Goal: Task Accomplishment & Management: Manage account settings

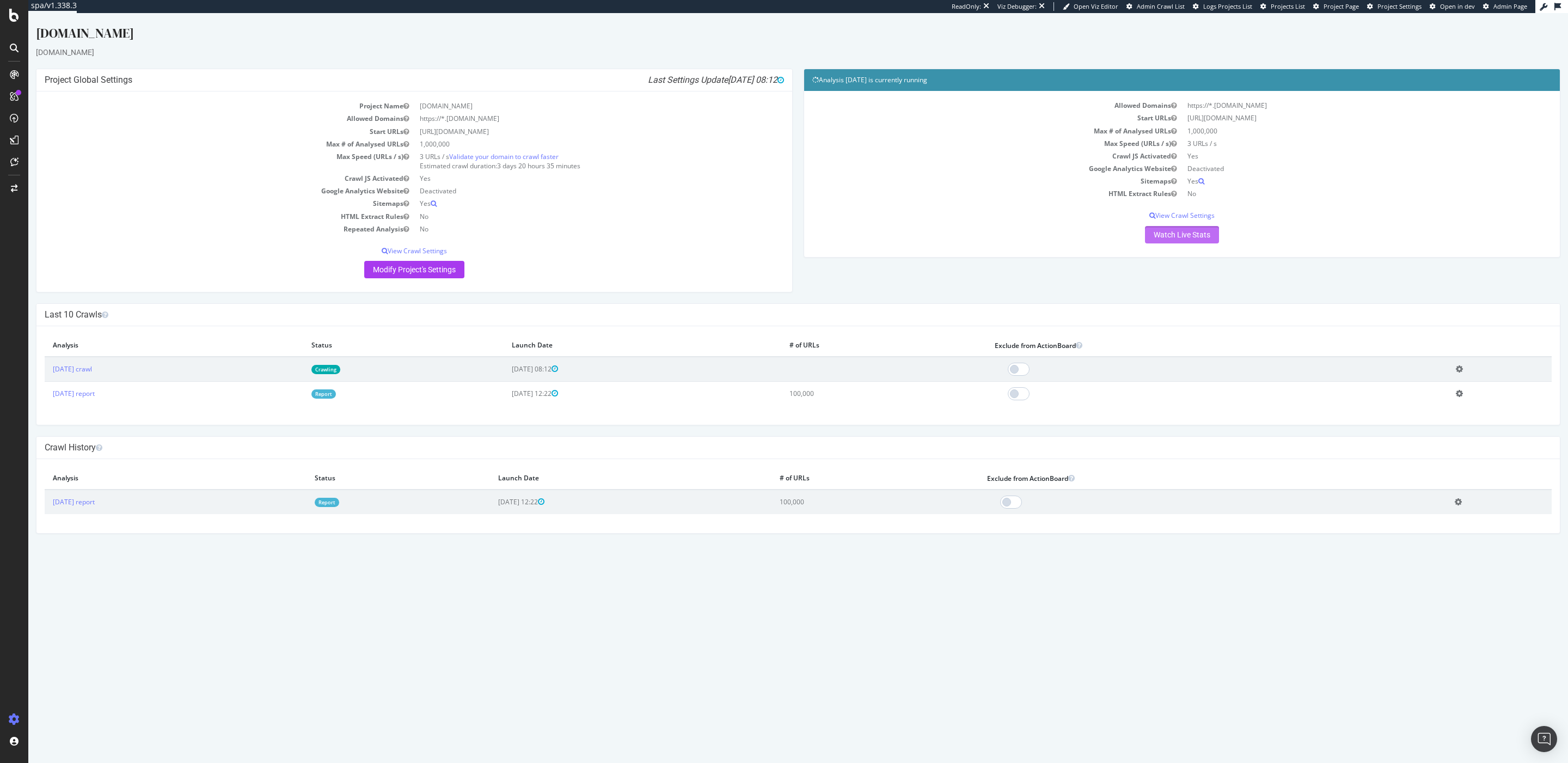
click at [1203, 237] on link "Watch Live Stats" at bounding box center [1182, 234] width 74 height 18
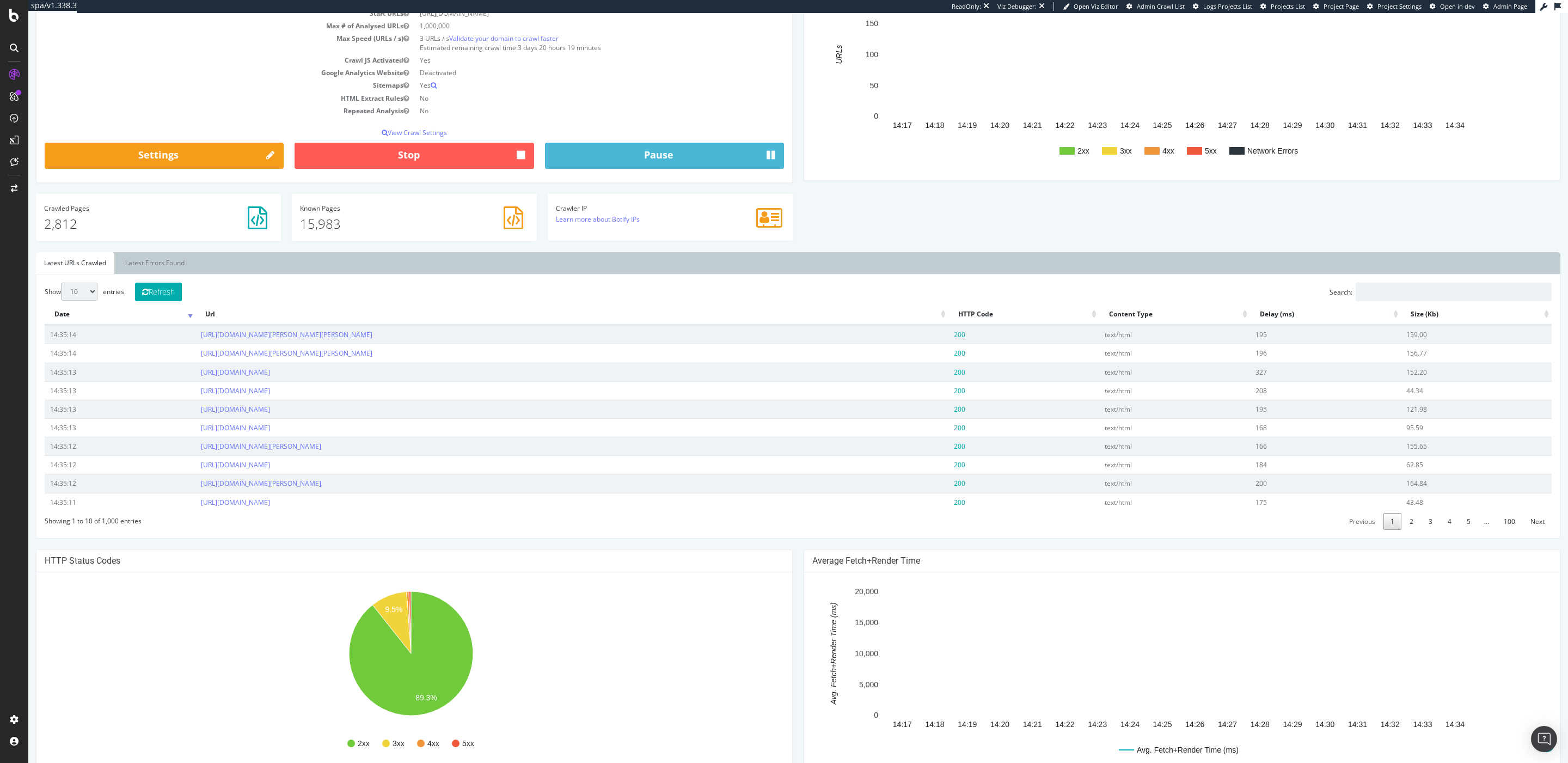
scroll to position [198, 0]
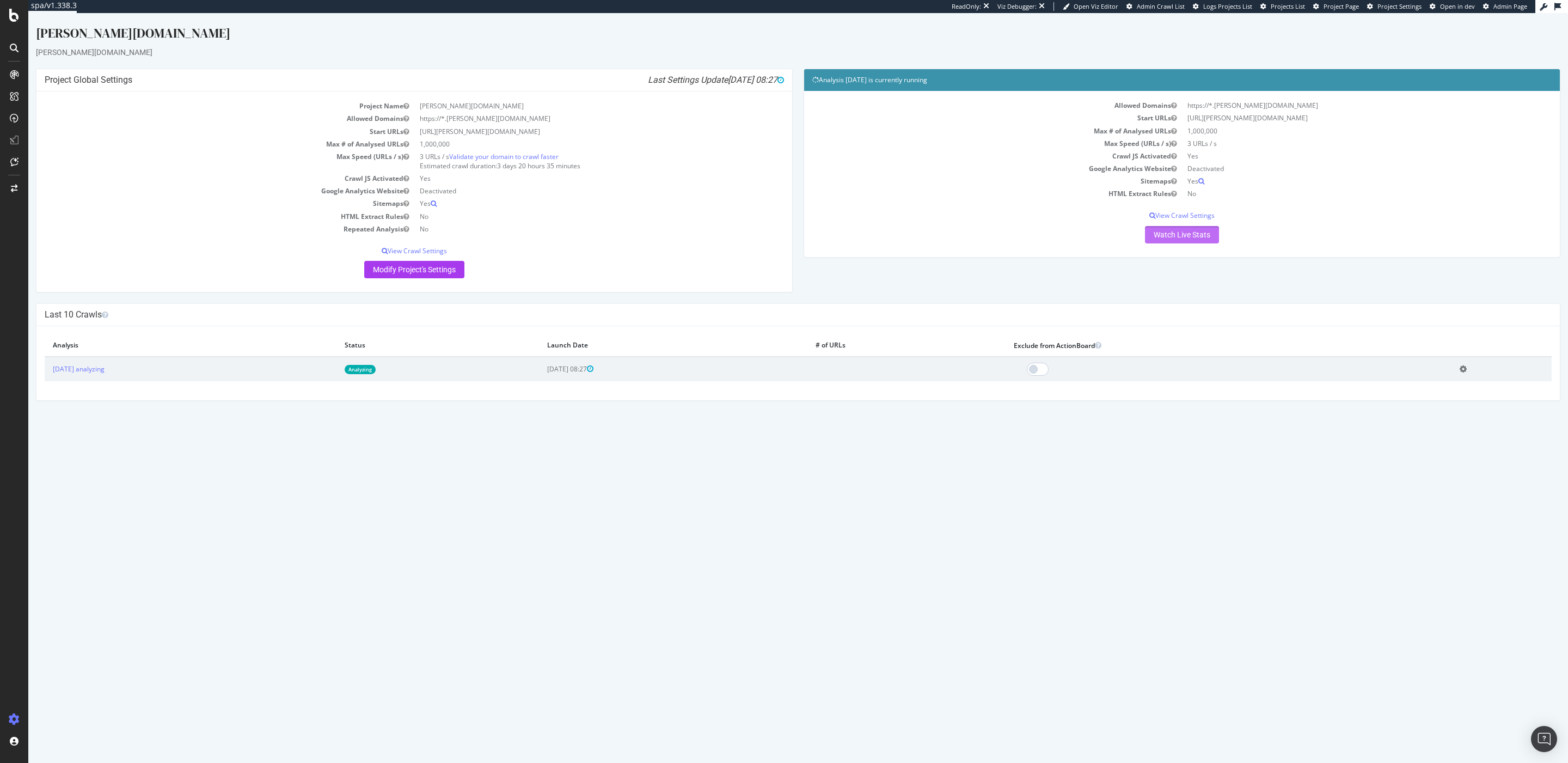
click at [1212, 241] on link "Watch Live Stats" at bounding box center [1182, 234] width 74 height 18
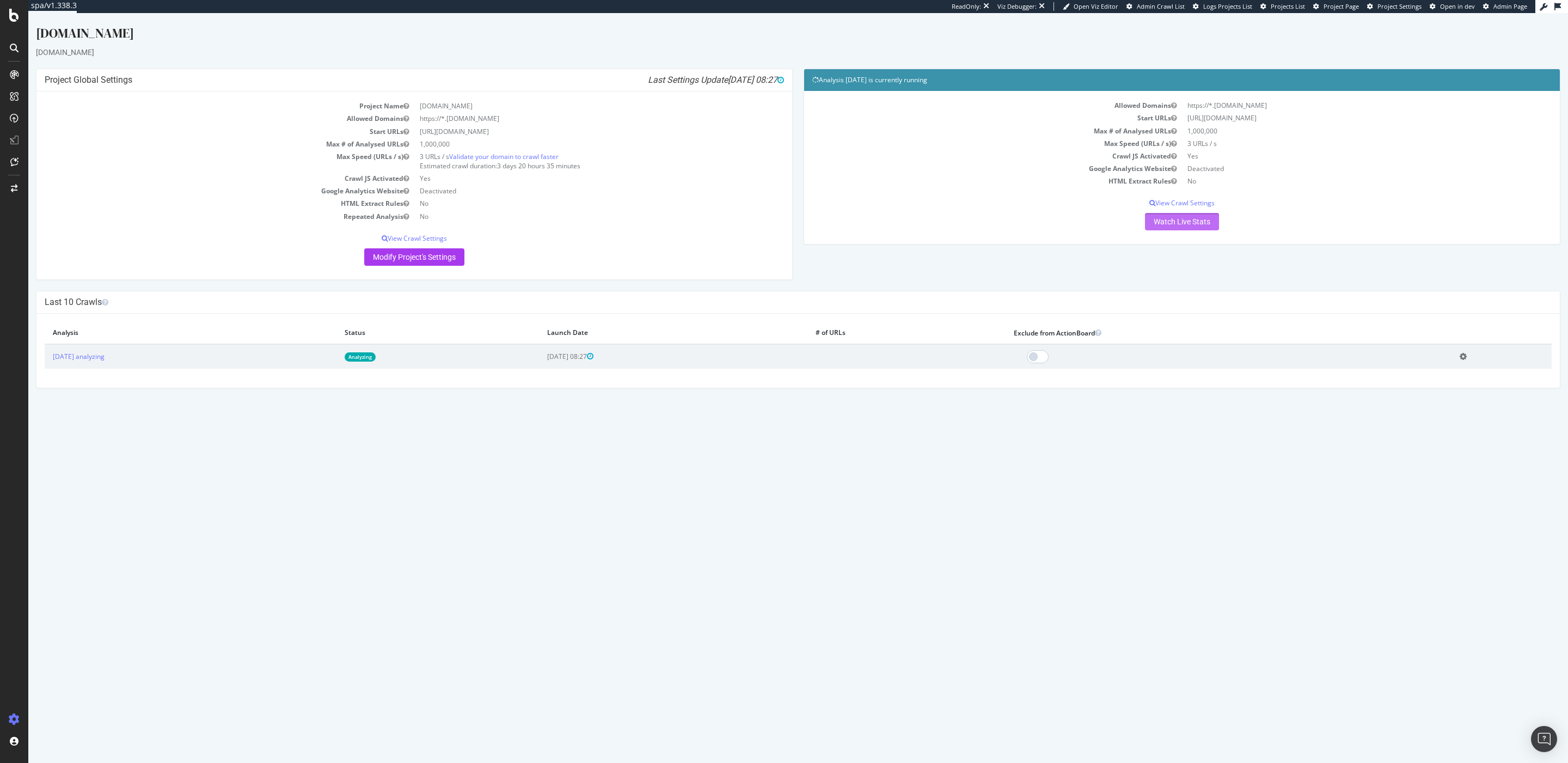
click at [1204, 228] on link "Watch Live Stats" at bounding box center [1182, 222] width 74 height 18
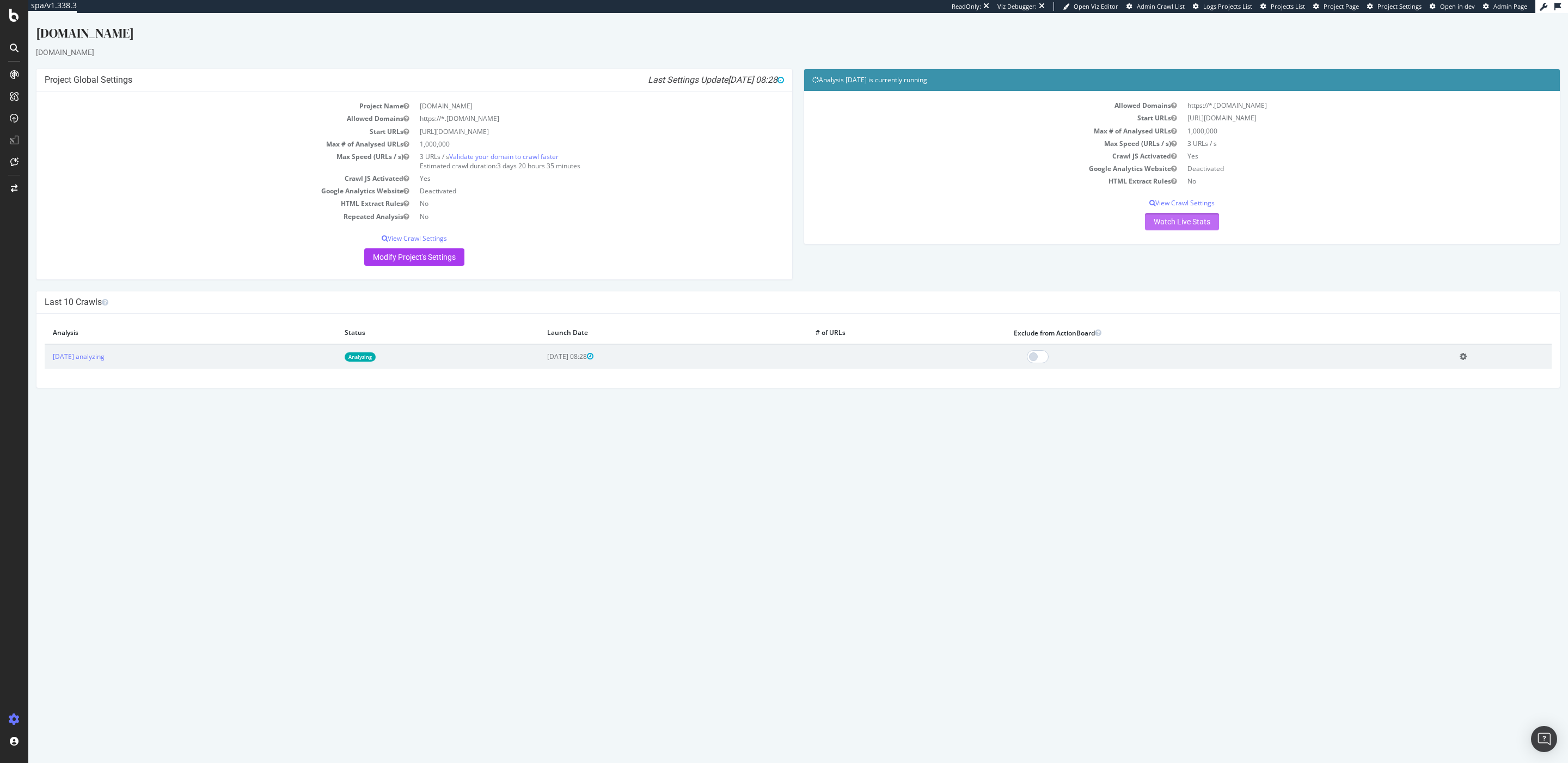
click at [1172, 223] on link "Watch Live Stats" at bounding box center [1182, 222] width 74 height 18
click at [1197, 240] on div "Allowed Domains https://*.connect.bein.com Start URLs https://connect.bein.com …" at bounding box center [1181, 167] width 755 height 153
click at [1212, 228] on link "Watch Live Stats" at bounding box center [1182, 222] width 74 height 18
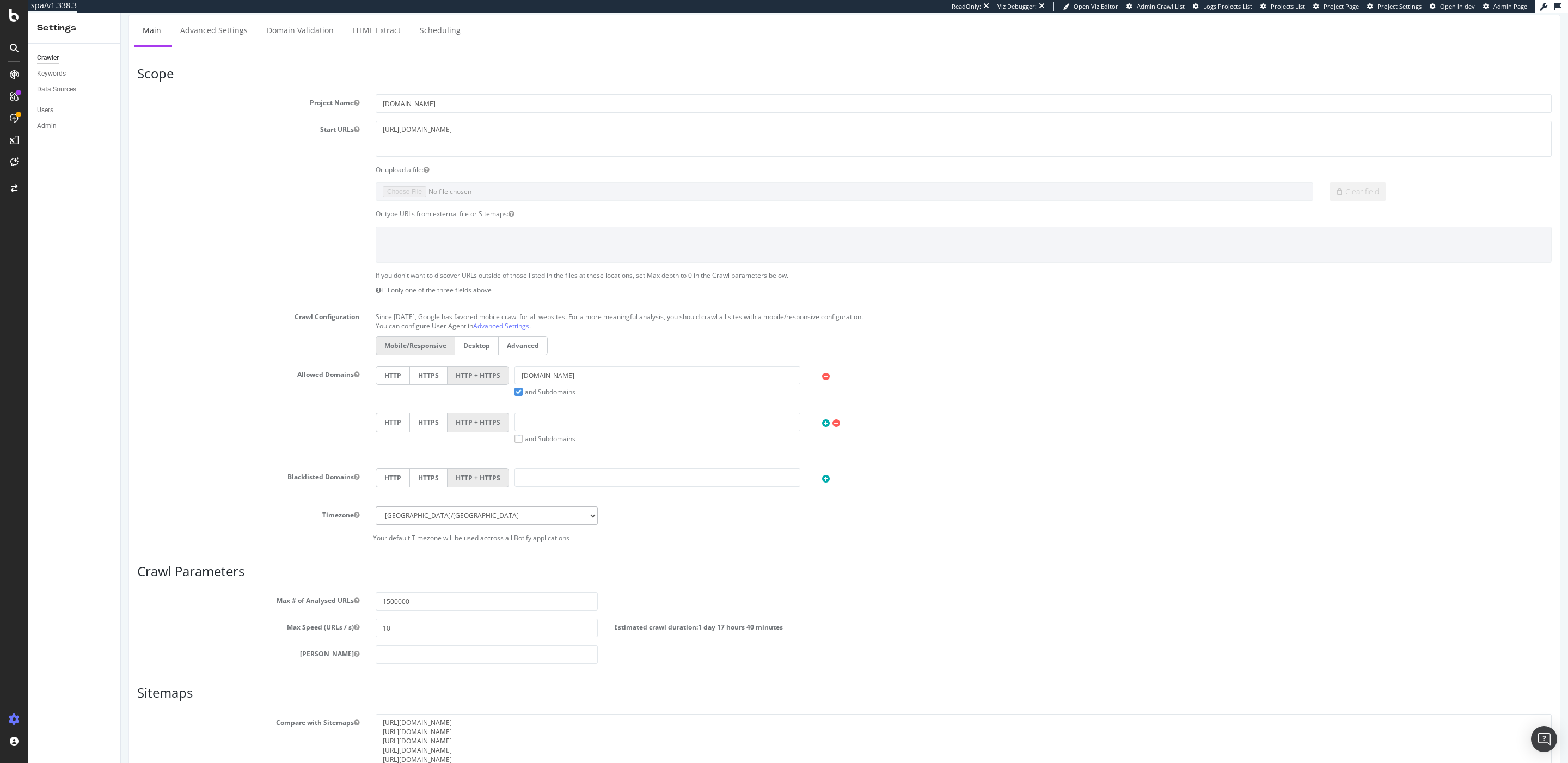
scroll to position [27, 0]
click at [220, 21] on link "Advanced Settings" at bounding box center [214, 27] width 84 height 30
